Goal: Task Accomplishment & Management: Use online tool/utility

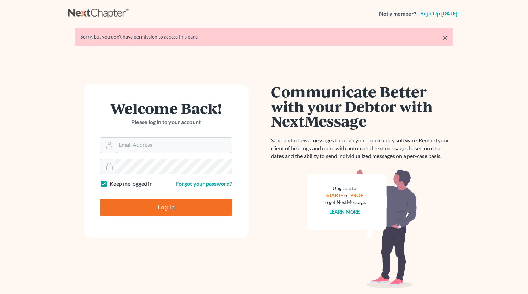
type input "[PERSON_NAME][EMAIL_ADDRESS][PERSON_NAME][DOMAIN_NAME]"
click at [139, 208] on input "Log In" at bounding box center [166, 207] width 132 height 17
type input "Thinking..."
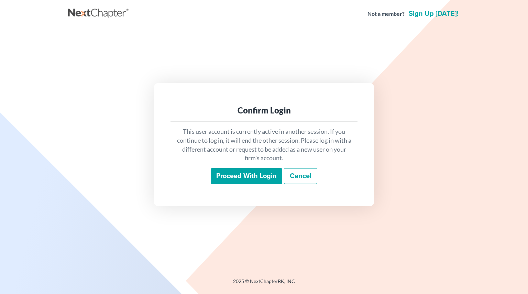
click at [242, 173] on input "Proceed with login" at bounding box center [247, 176] width 72 height 16
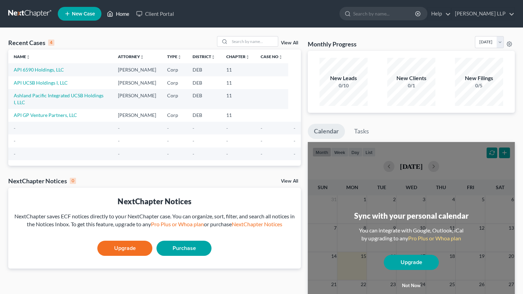
click at [114, 10] on link "Home" at bounding box center [118, 14] width 29 height 12
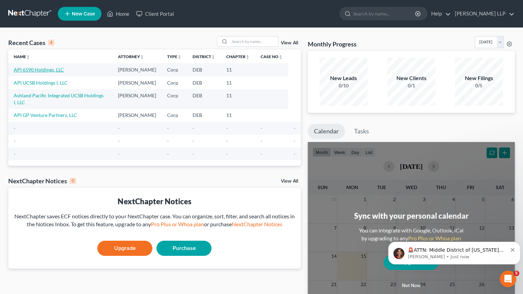
click at [35, 70] on link "API 6590 Holdings, LLC" at bounding box center [39, 70] width 50 height 6
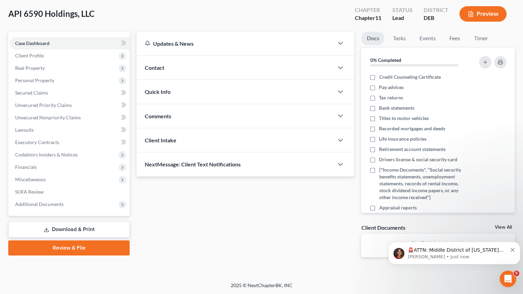
click at [78, 235] on link "Download & Print" at bounding box center [68, 230] width 121 height 16
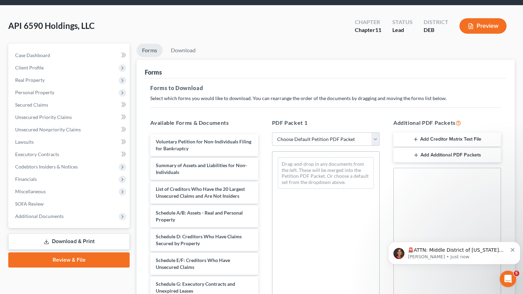
scroll to position [34, 0]
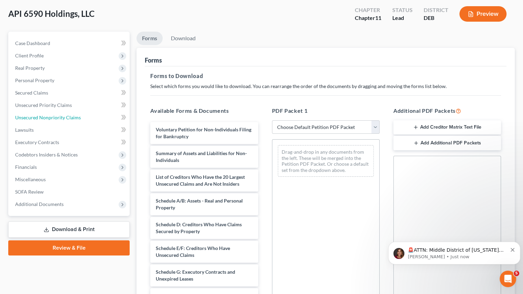
click at [51, 113] on link "Unsecured Nonpriority Claims" at bounding box center [70, 117] width 120 height 12
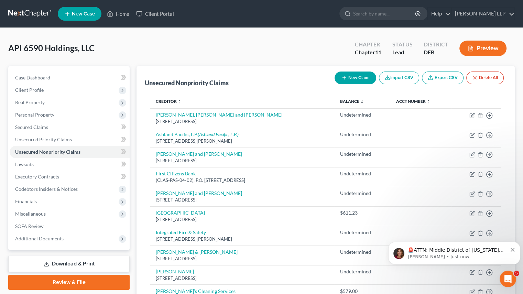
click at [440, 74] on link "Export CSV" at bounding box center [443, 78] width 42 height 13
click at [117, 13] on link "Home" at bounding box center [118, 14] width 29 height 12
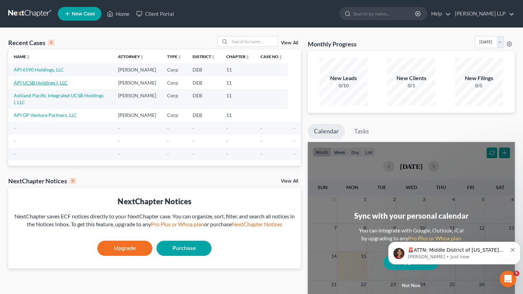
click at [38, 81] on link "API UCSB Holdings I, LLC" at bounding box center [41, 83] width 54 height 6
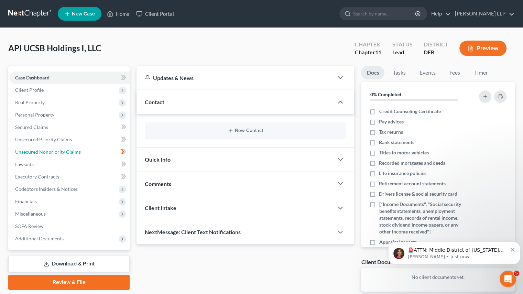
click at [55, 149] on span "Unsecured Nonpriority Claims" at bounding box center [48, 152] width 66 height 6
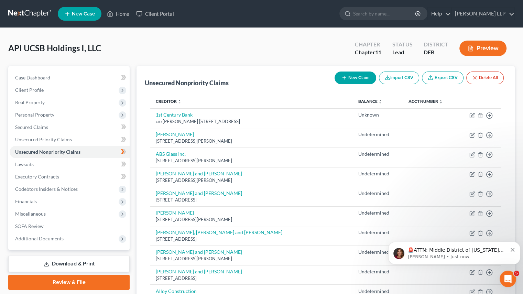
click at [443, 77] on link "Export CSV" at bounding box center [443, 78] width 42 height 13
click at [513, 250] on icon "Dismiss notification" at bounding box center [513, 250] width 4 height 4
